Goal: Navigation & Orientation: Find specific page/section

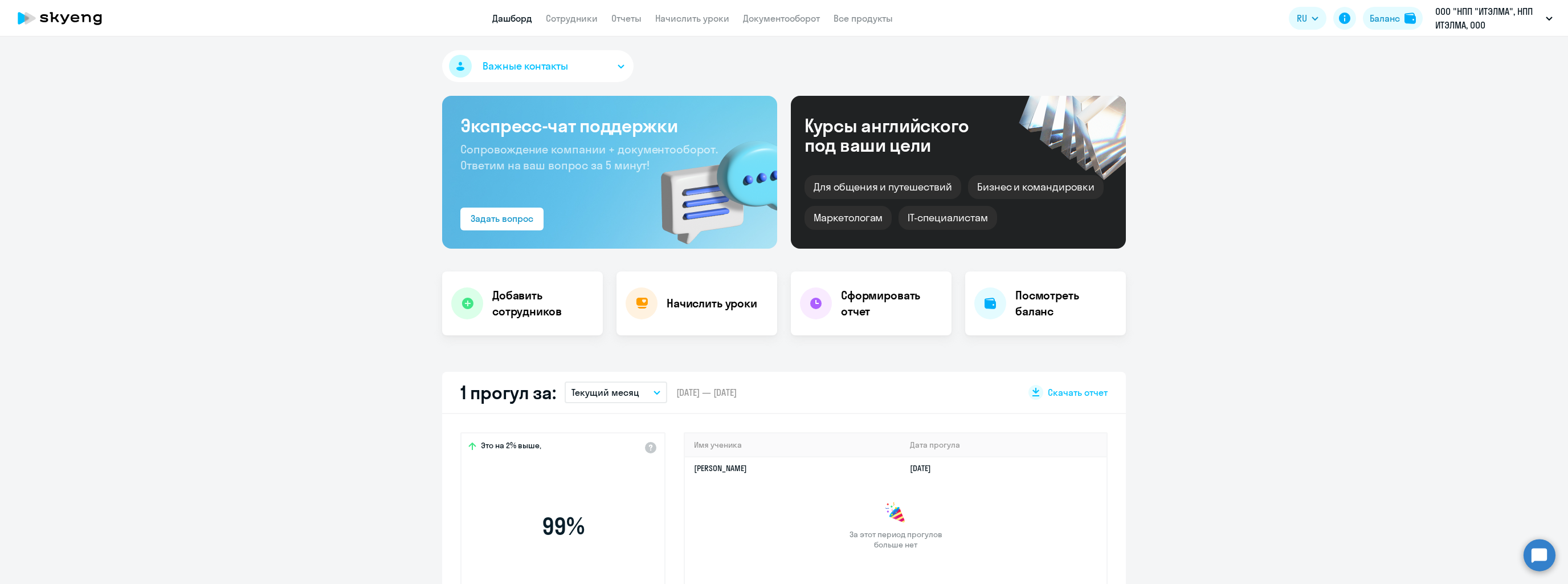
select select "30"
click at [571, 25] on app-menu-item-link "Сотрудники" at bounding box center [571, 18] width 52 height 14
click at [572, 20] on link "Сотрудники" at bounding box center [571, 18] width 52 height 11
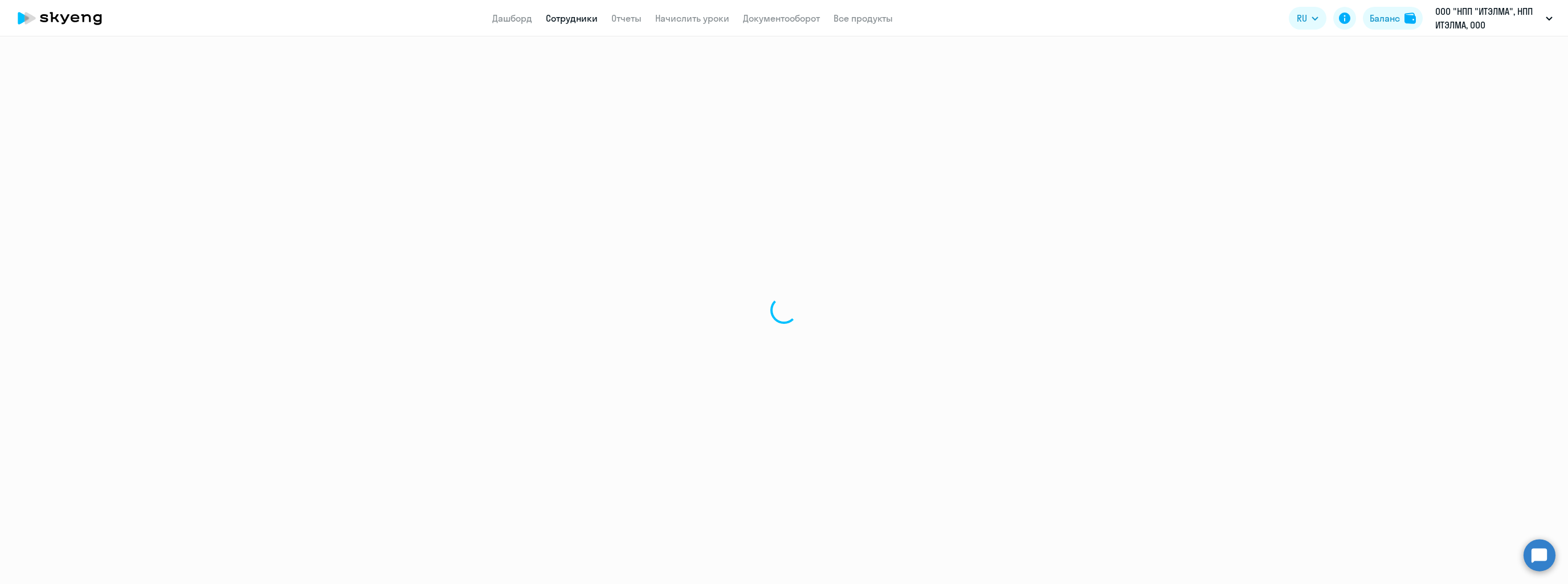
select select "30"
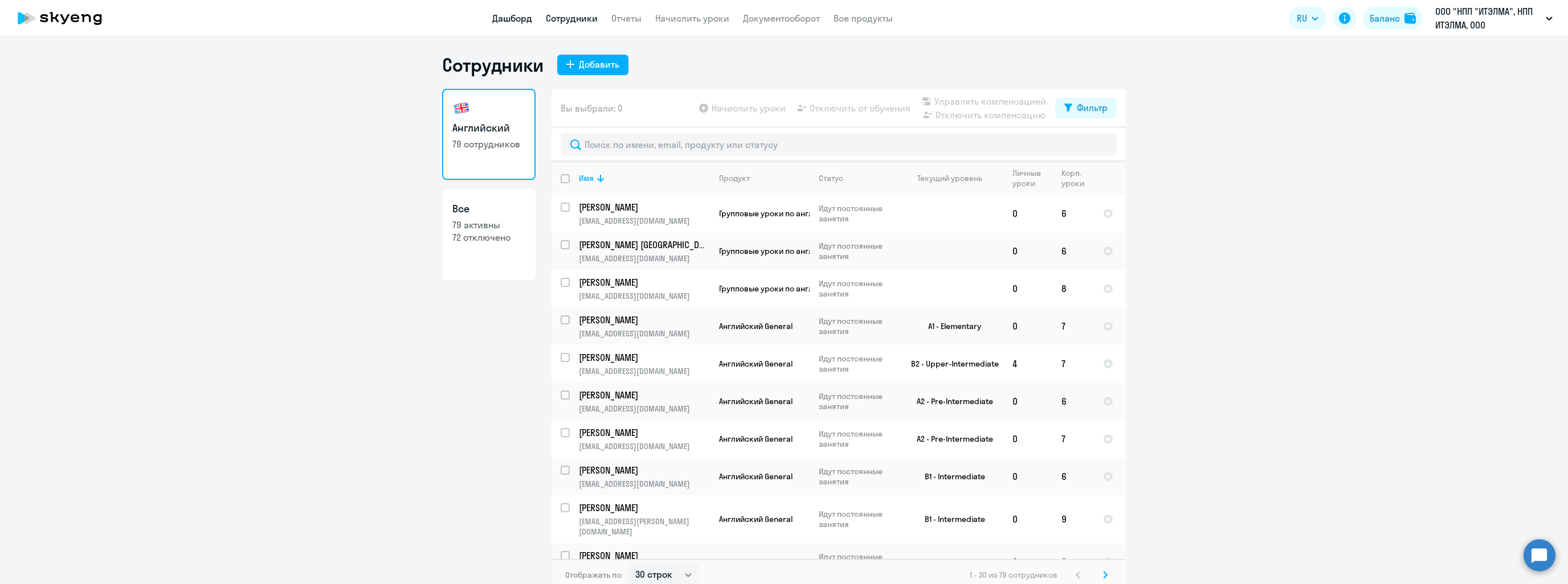
click at [520, 14] on link "Дашборд" at bounding box center [512, 18] width 40 height 11
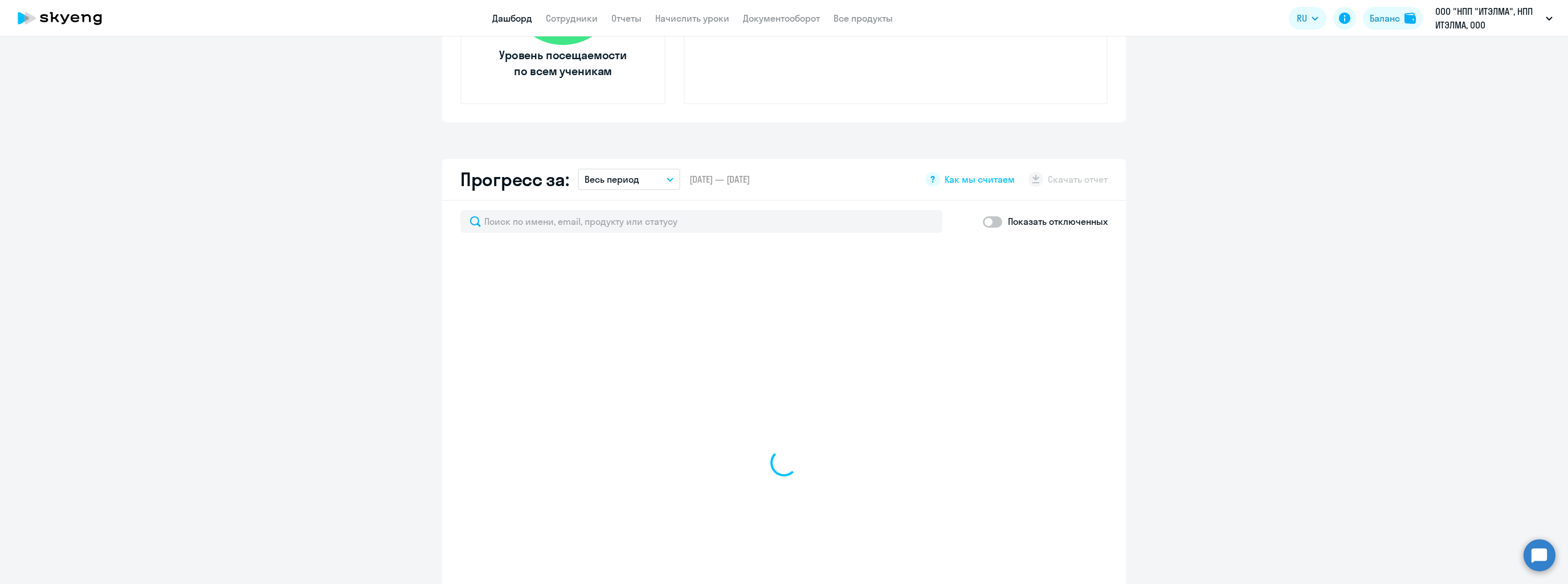
scroll to position [512, 0]
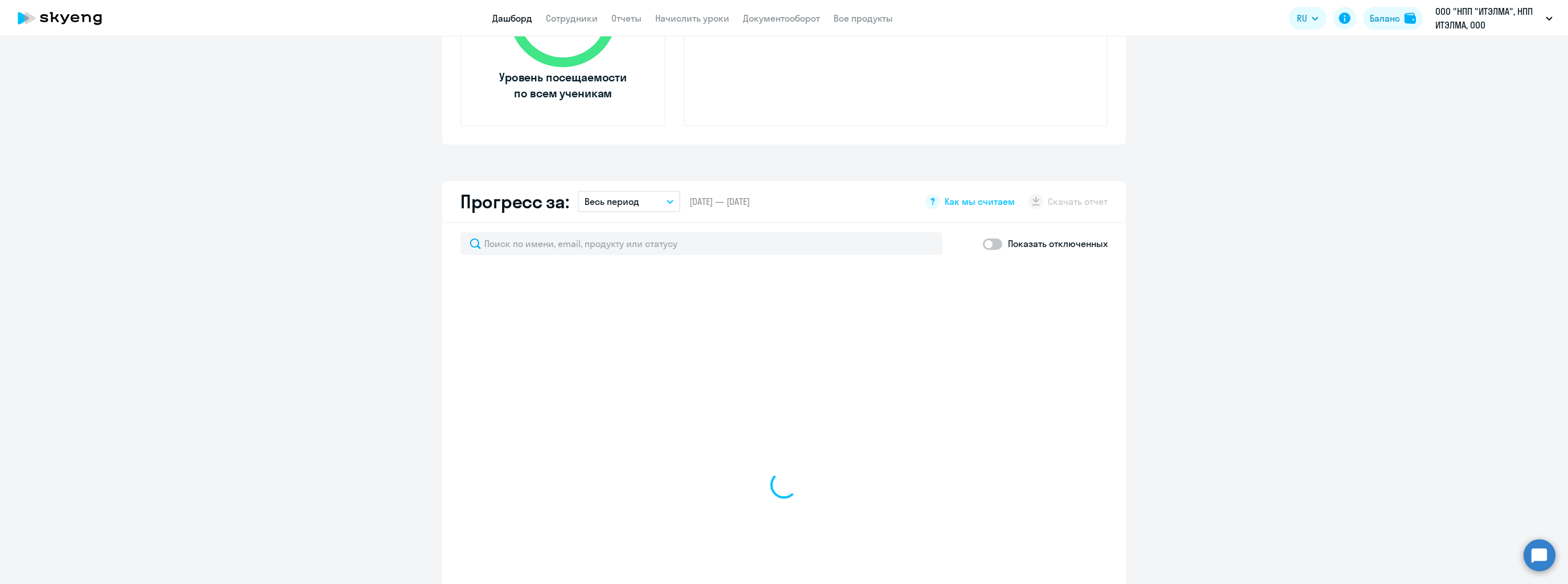
select select "30"
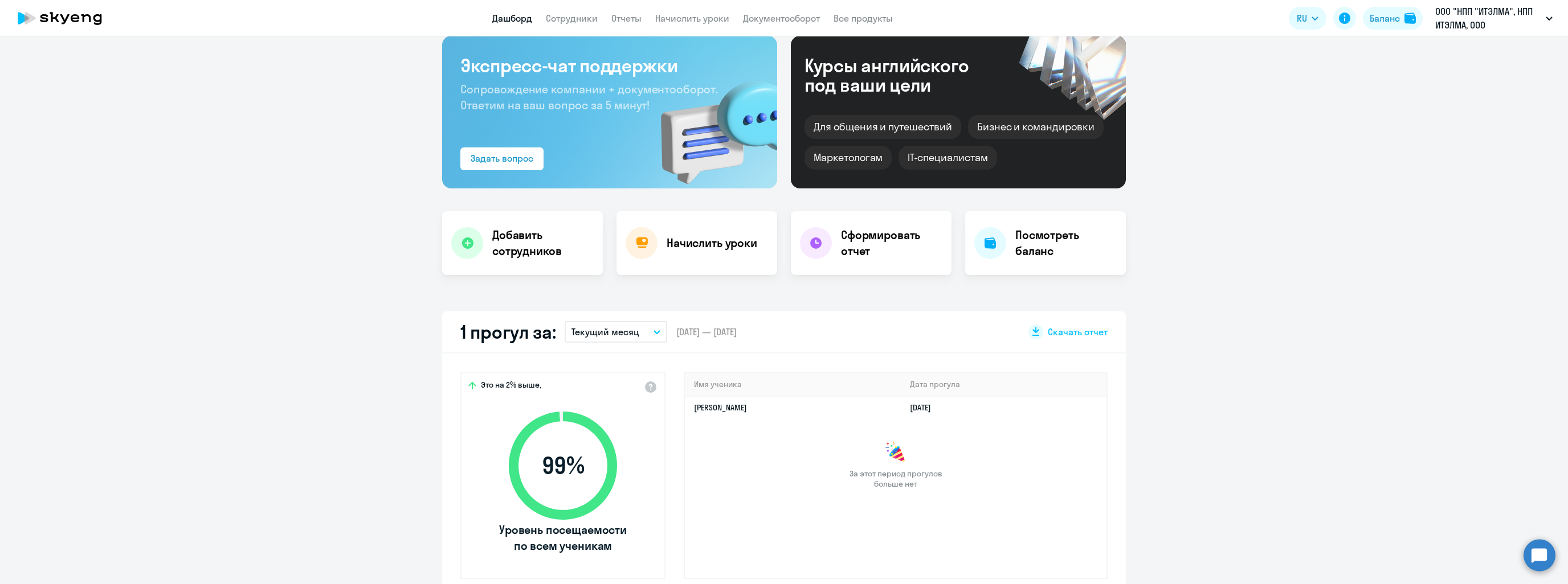
scroll to position [0, 0]
